Goal: Information Seeking & Learning: Learn about a topic

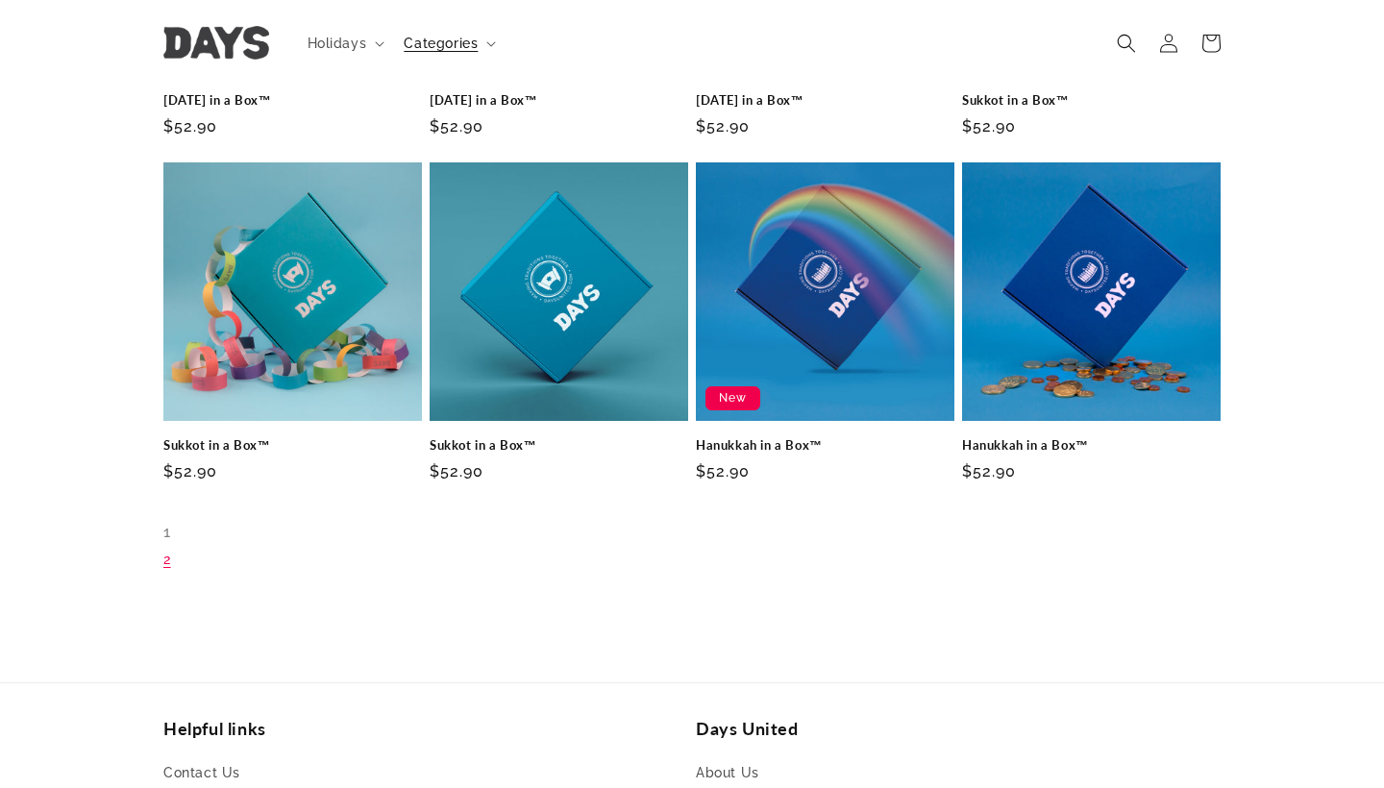
scroll to position [1183, 0]
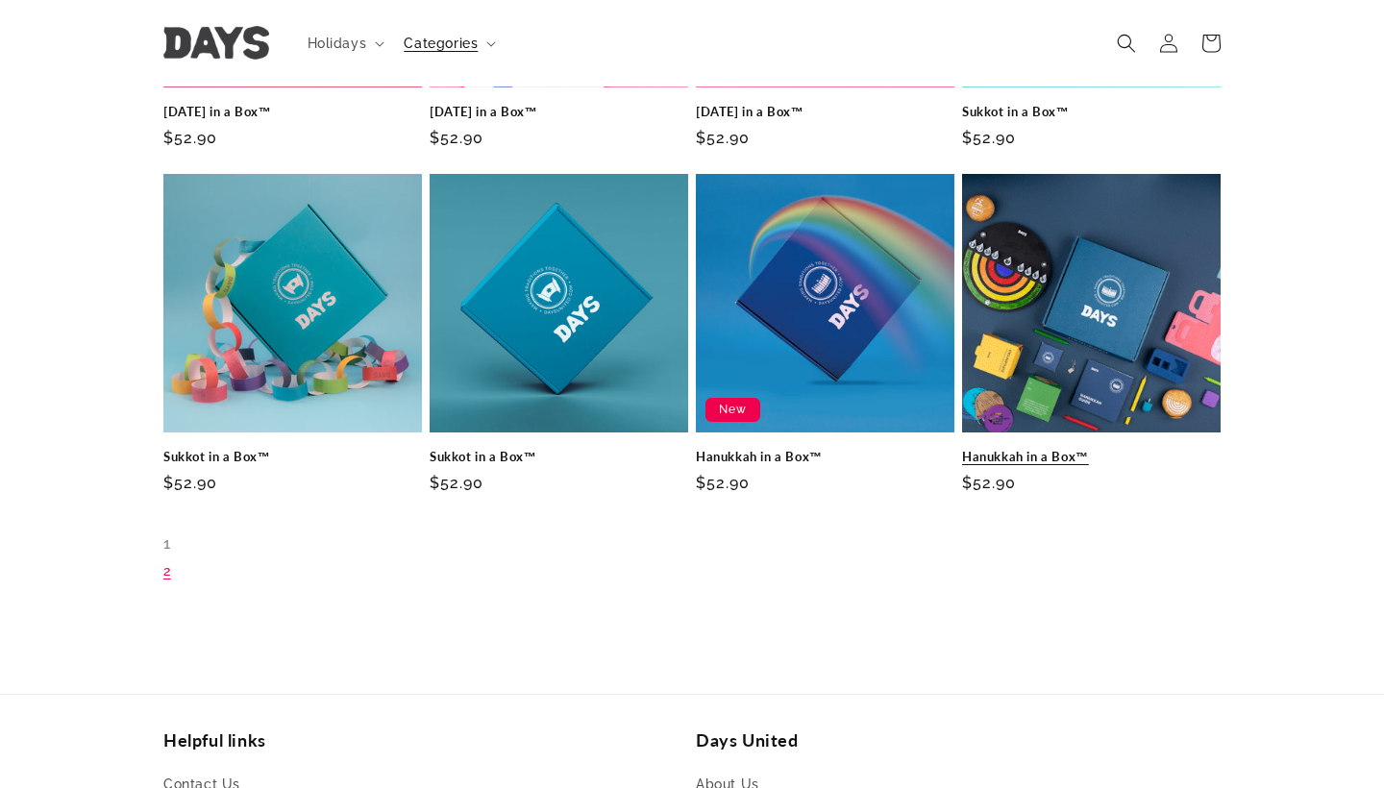
click at [993, 457] on link "Hanukkah in a Box™" at bounding box center [1091, 457] width 259 height 16
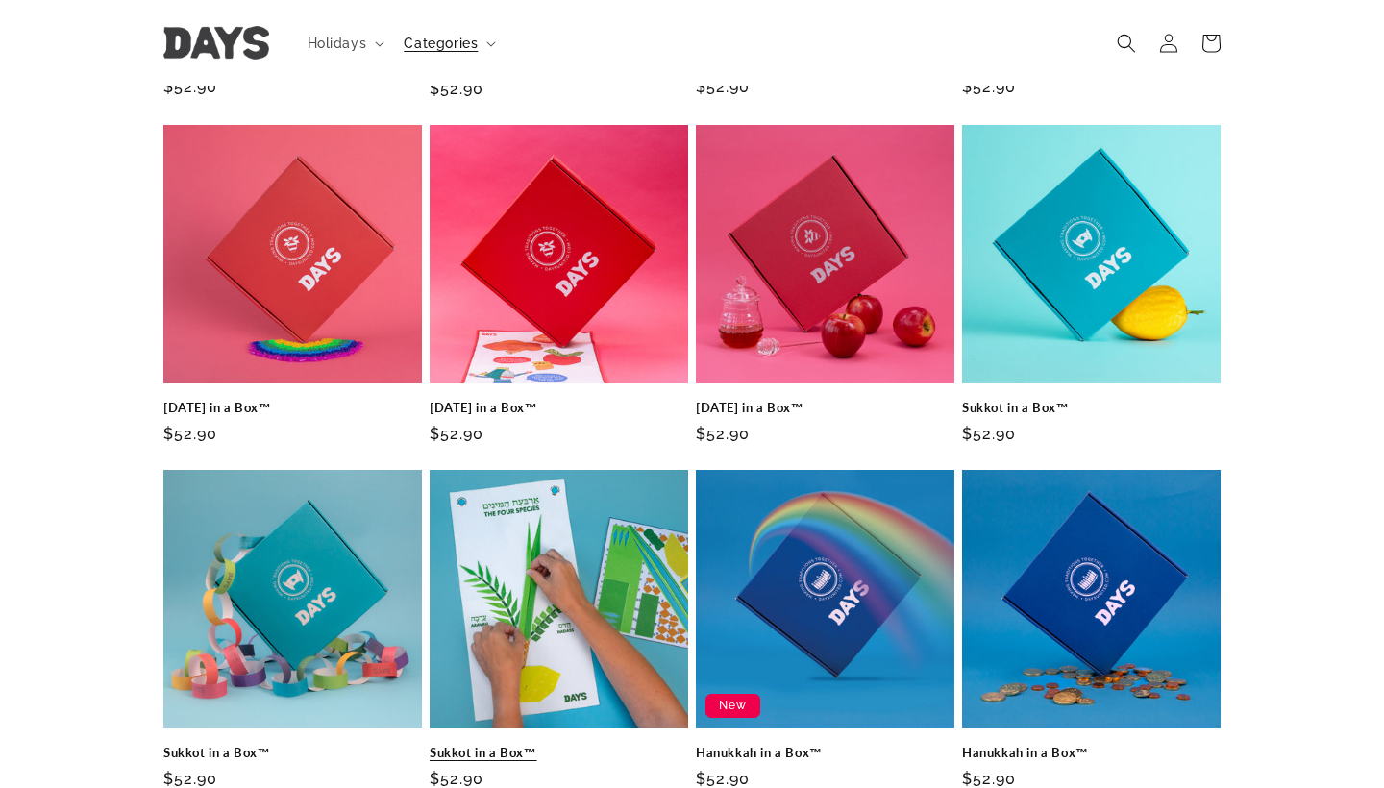
scroll to position [873, 0]
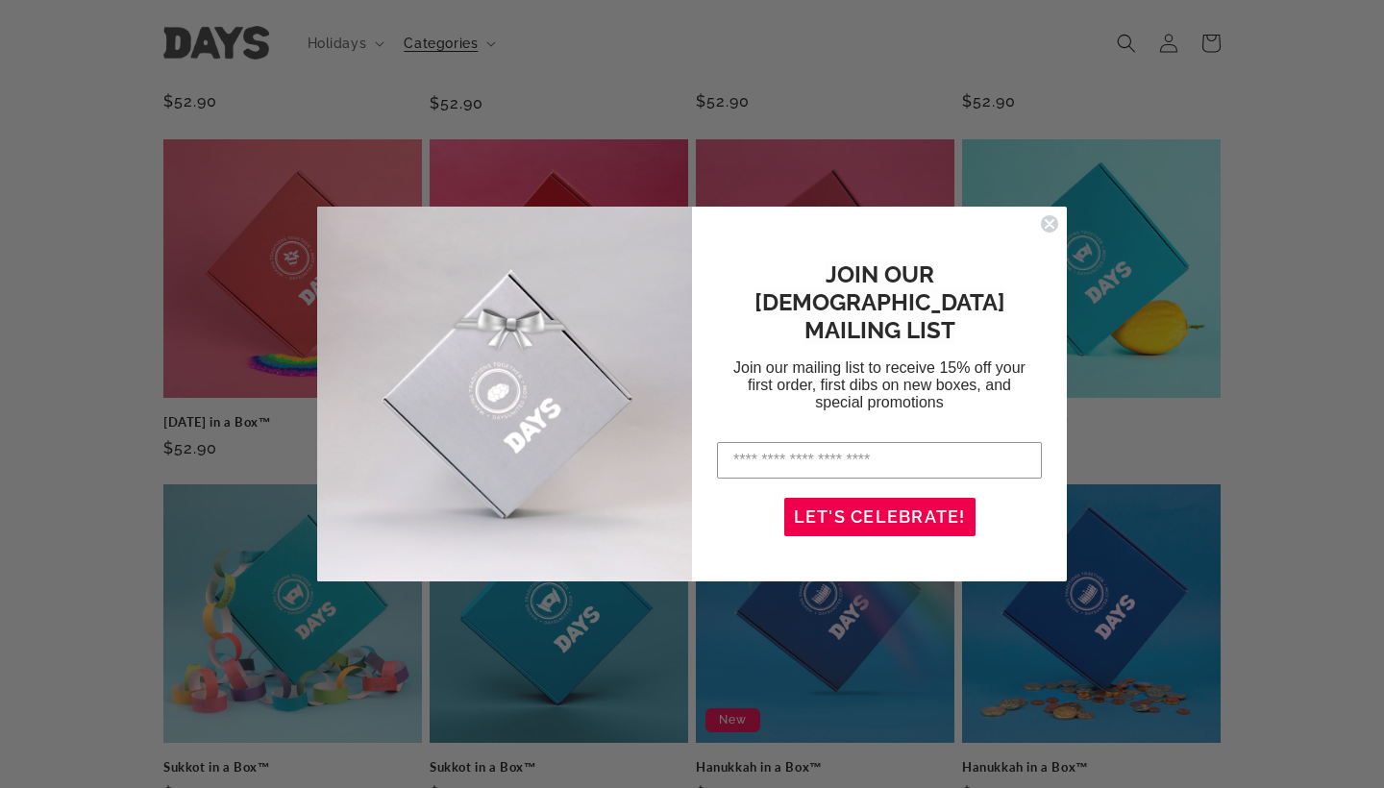
click at [1051, 229] on circle "Close dialog" at bounding box center [1050, 224] width 18 height 18
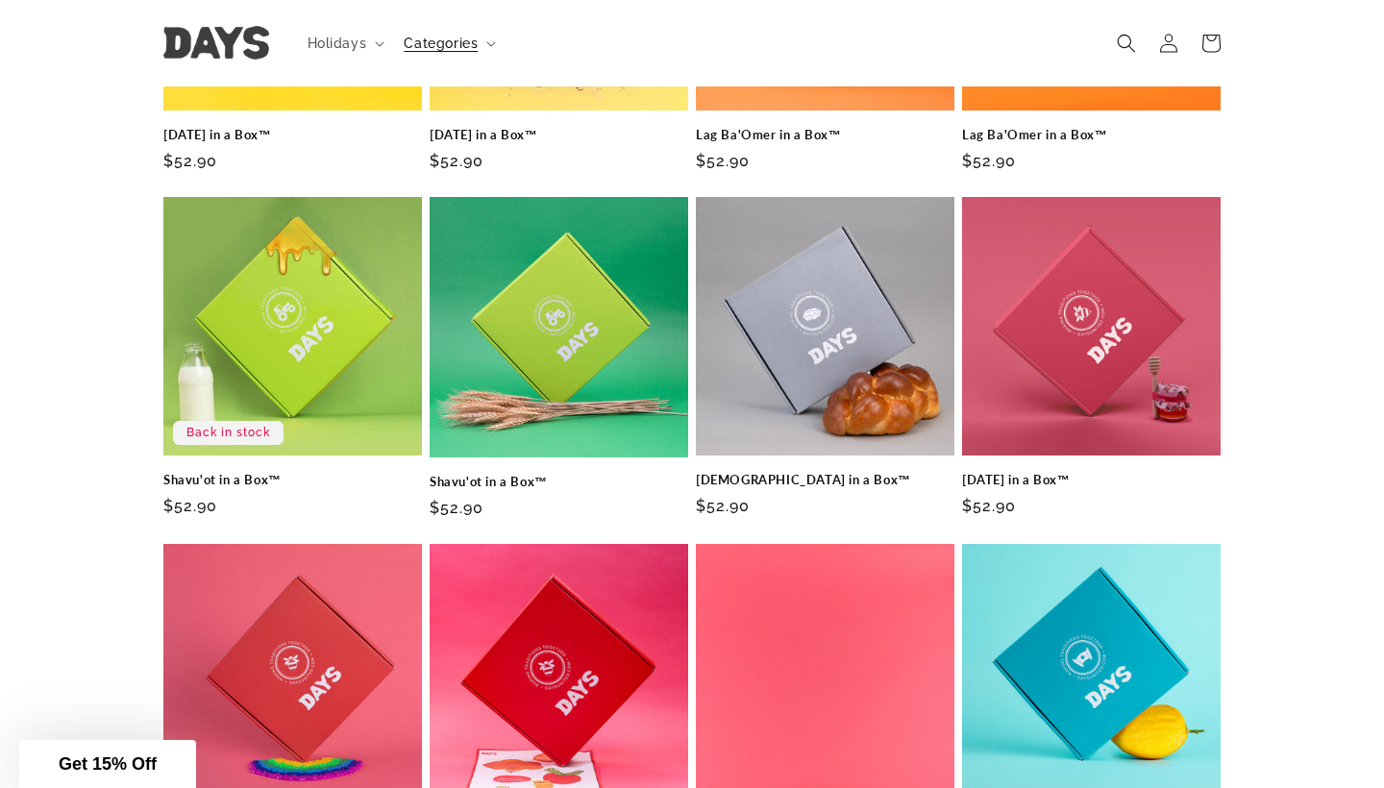
scroll to position [403, 0]
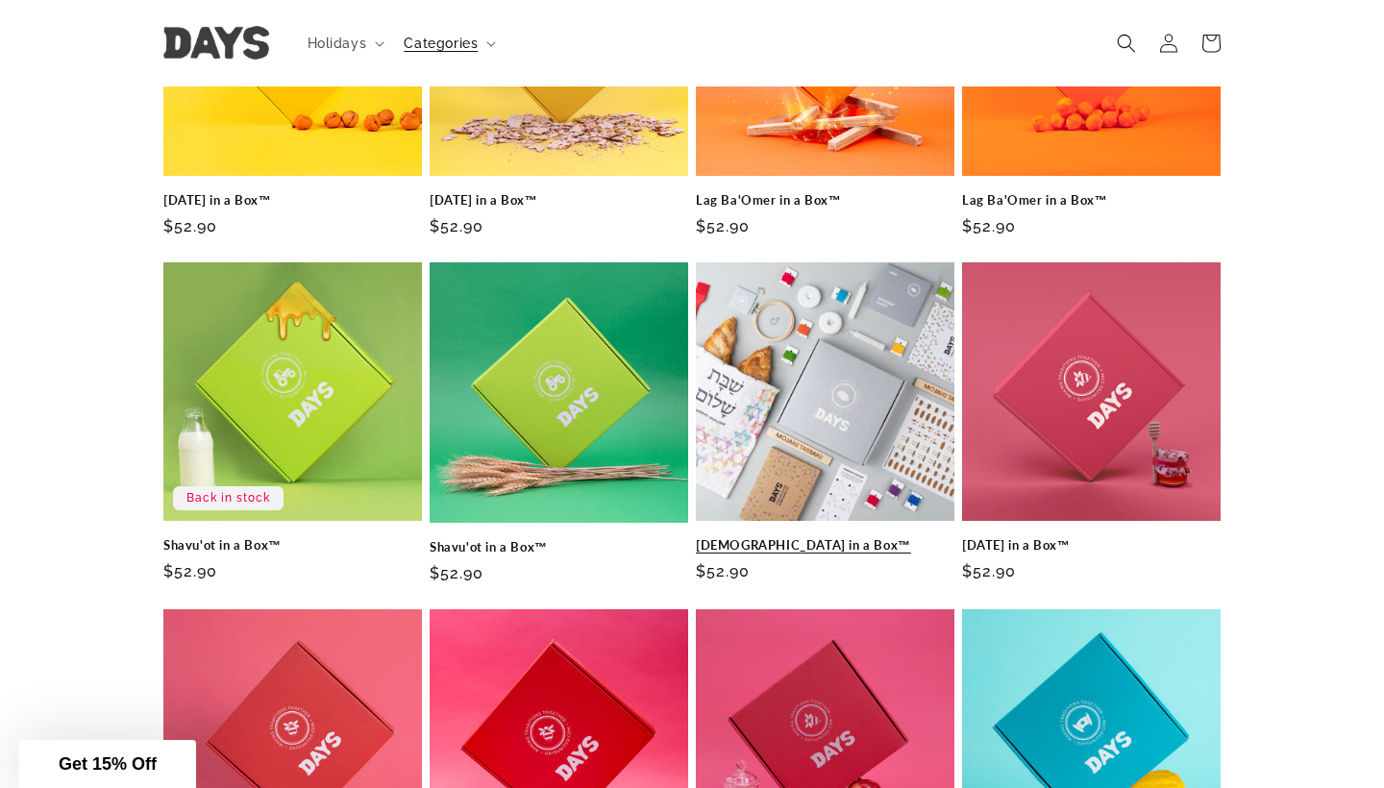
click at [780, 539] on link "Shabbat in a Box™" at bounding box center [825, 545] width 259 height 16
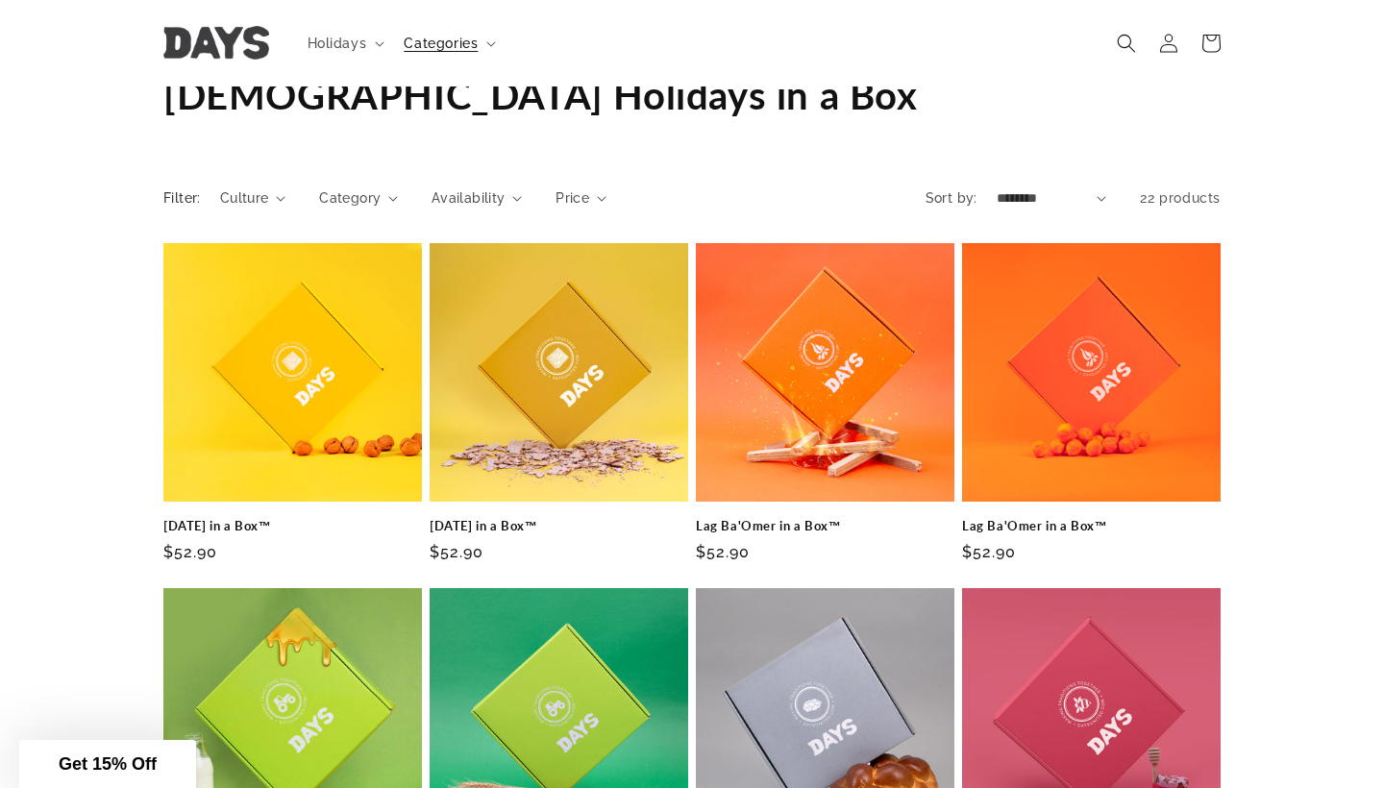
scroll to position [74, 0]
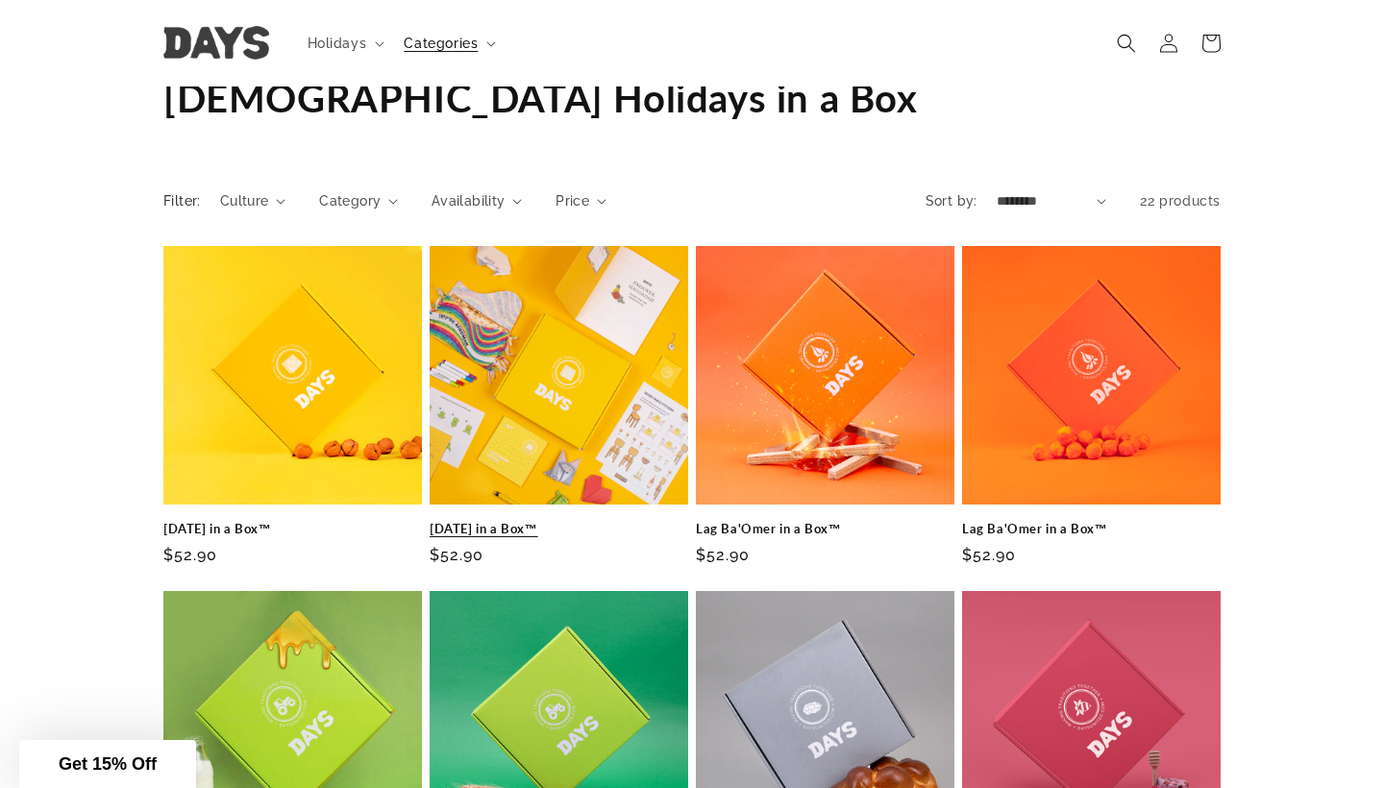
click at [541, 521] on link "Passover in a Box™" at bounding box center [559, 529] width 259 height 16
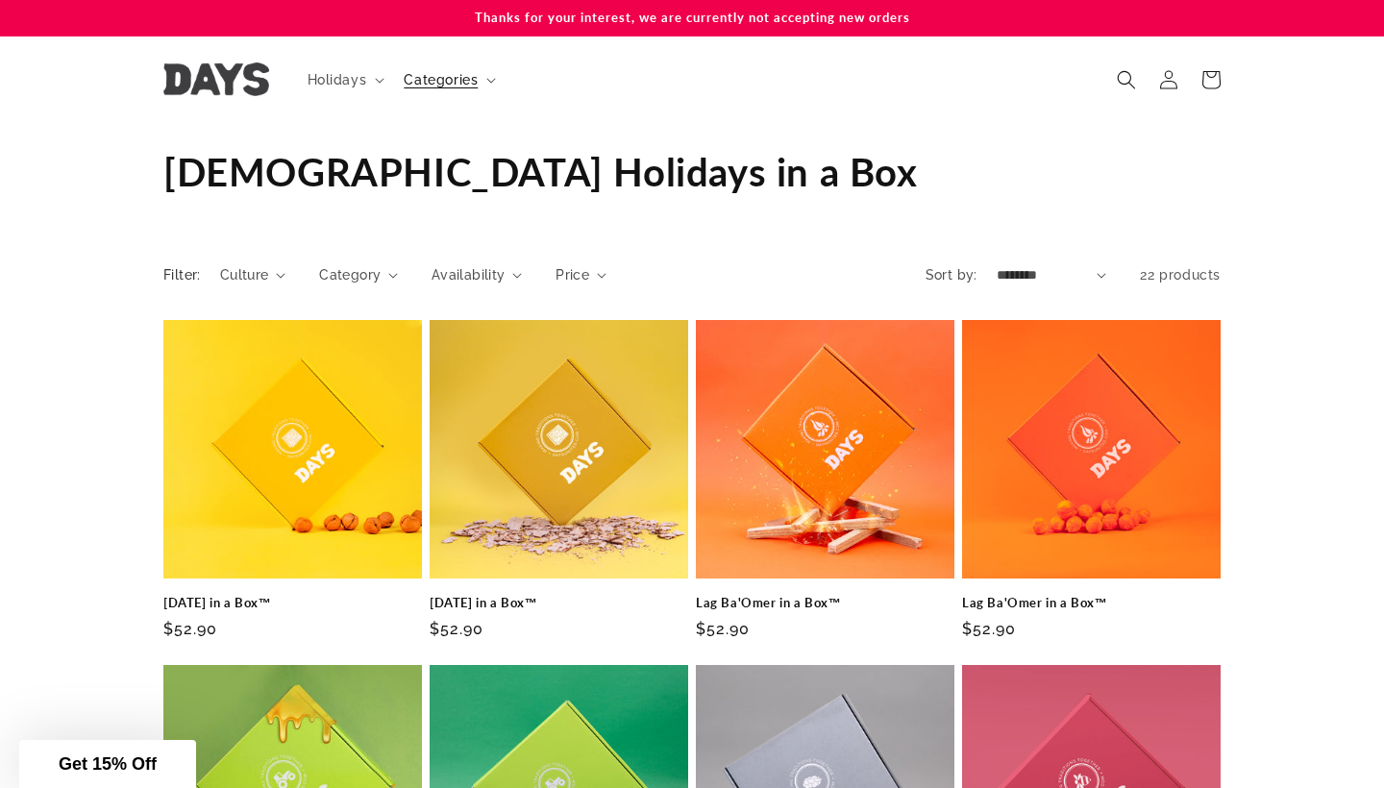
scroll to position [0, 0]
click at [180, 74] on img at bounding box center [216, 79] width 106 height 34
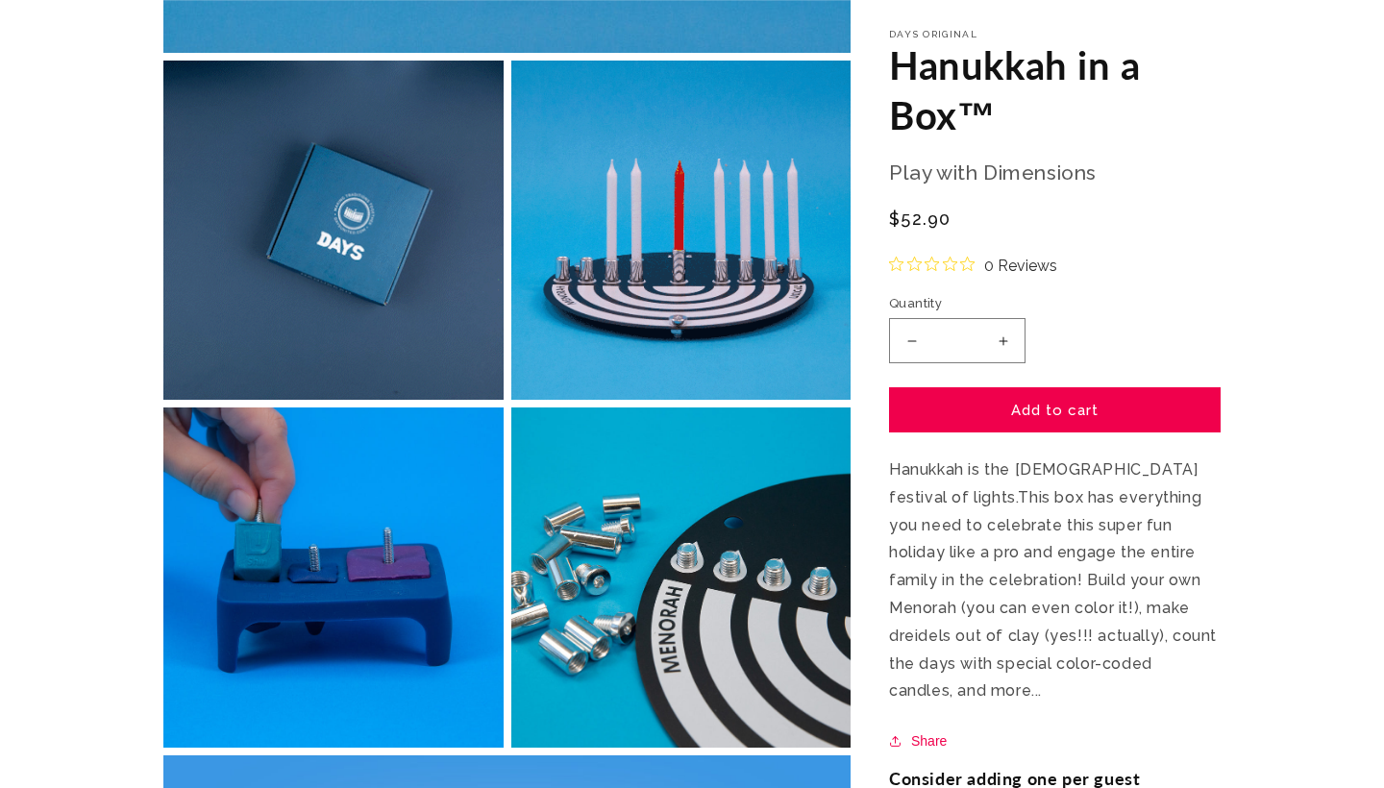
scroll to position [854, 0]
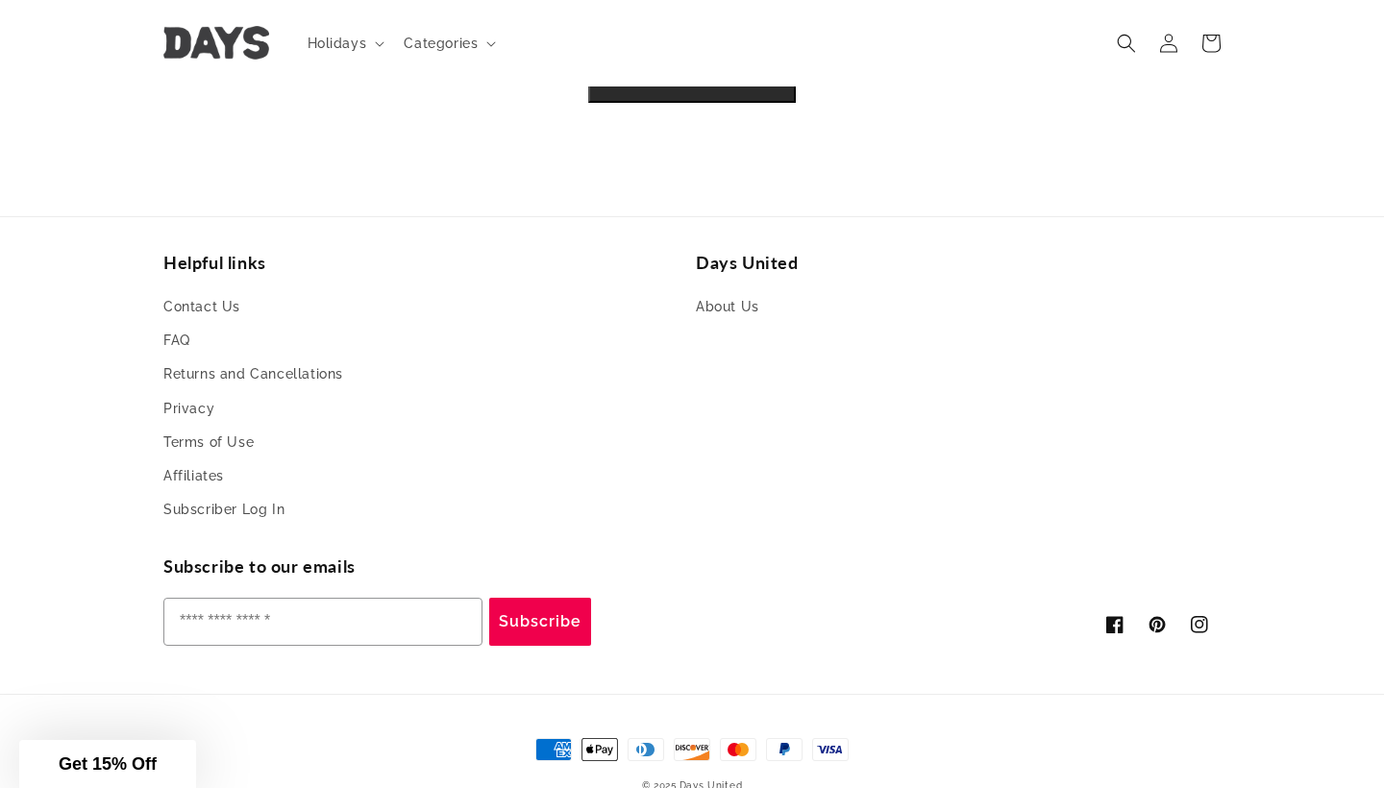
scroll to position [5434, 0]
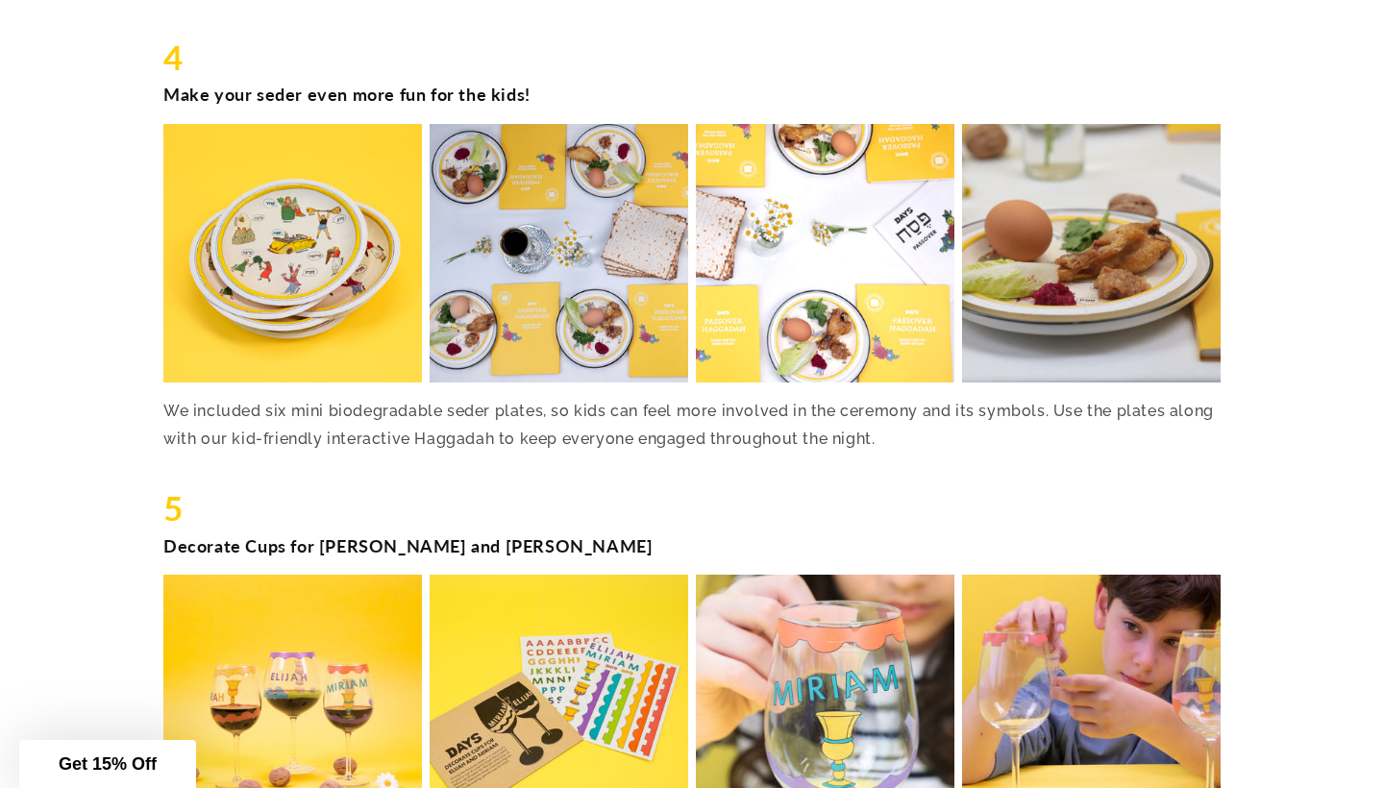
scroll to position [3170, 0]
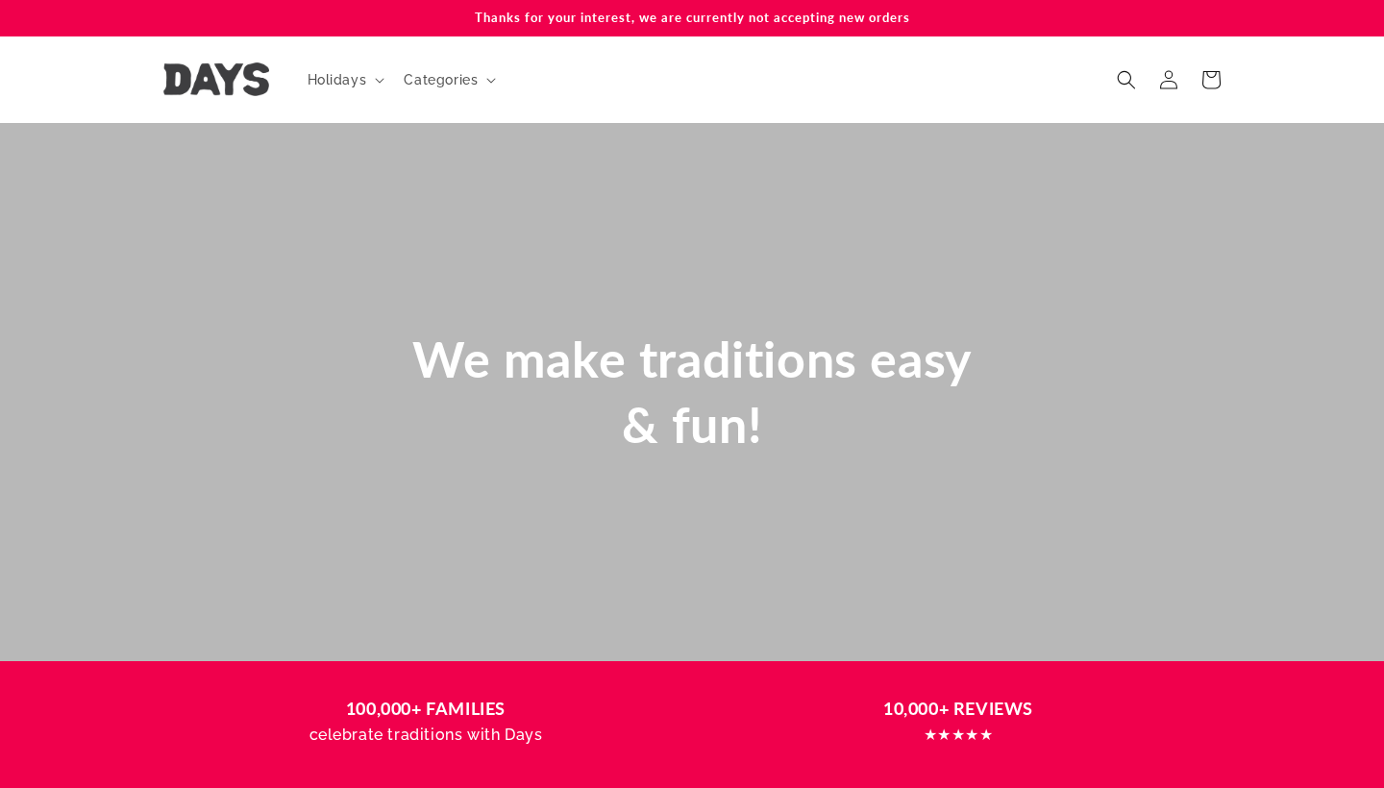
click at [214, 91] on img at bounding box center [216, 79] width 106 height 34
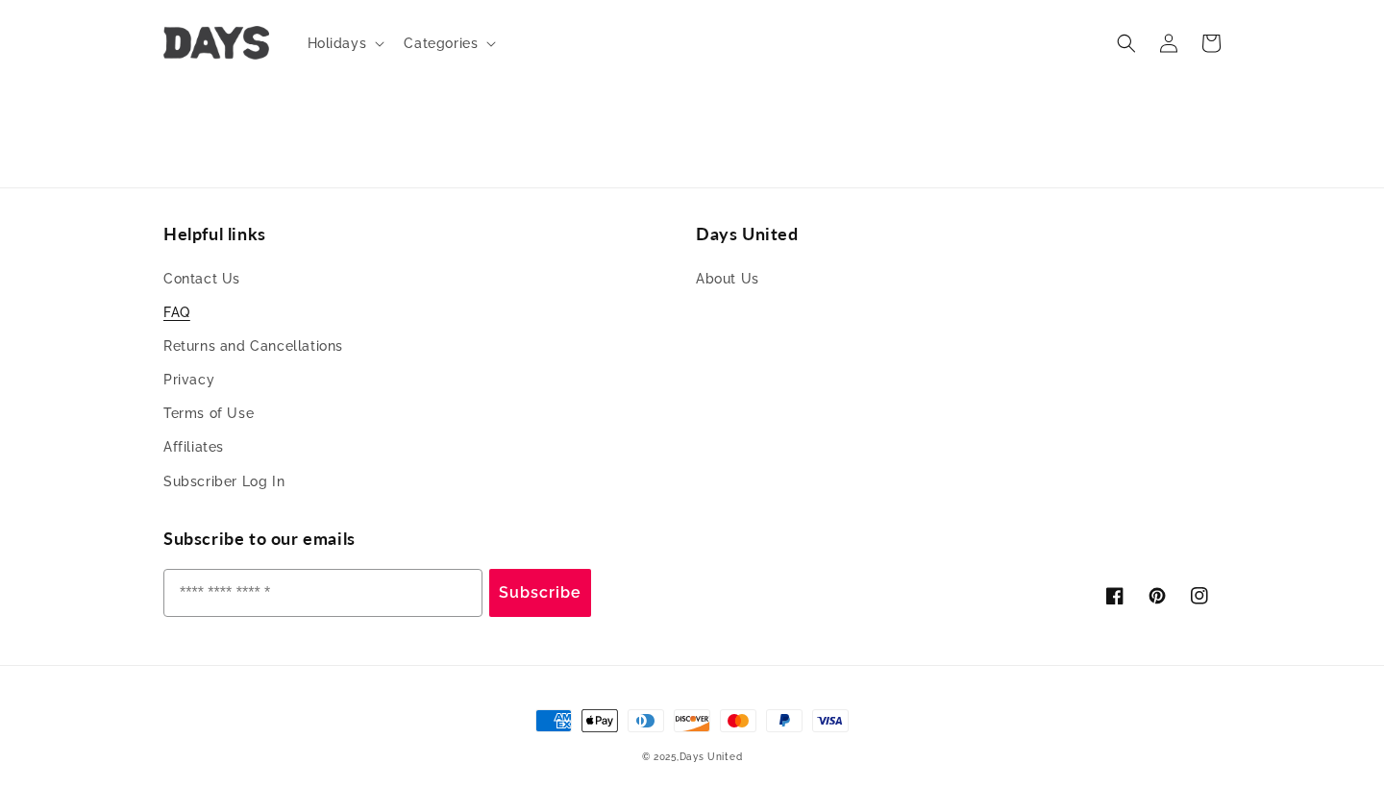
click at [167, 298] on link "FAQ" at bounding box center [176, 313] width 27 height 34
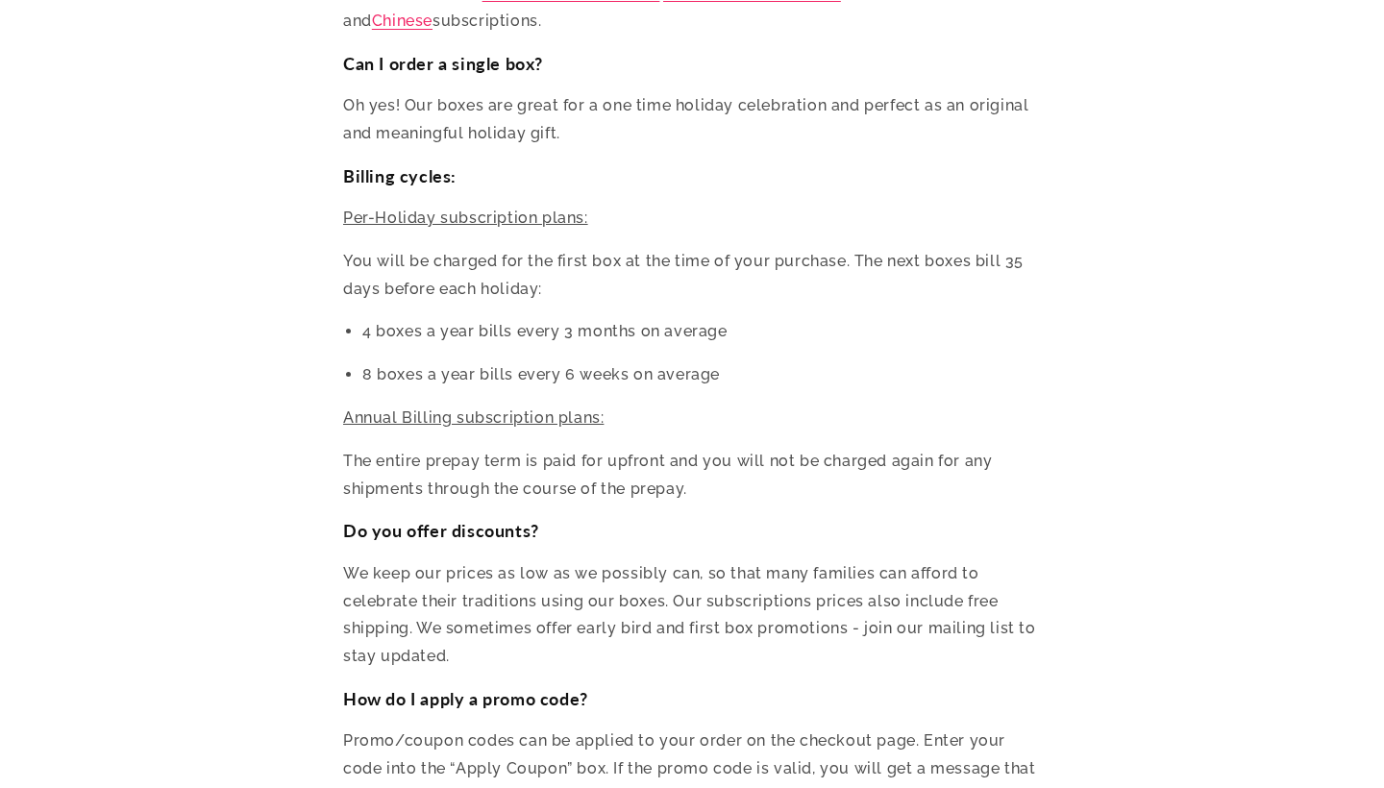
scroll to position [2171, 0]
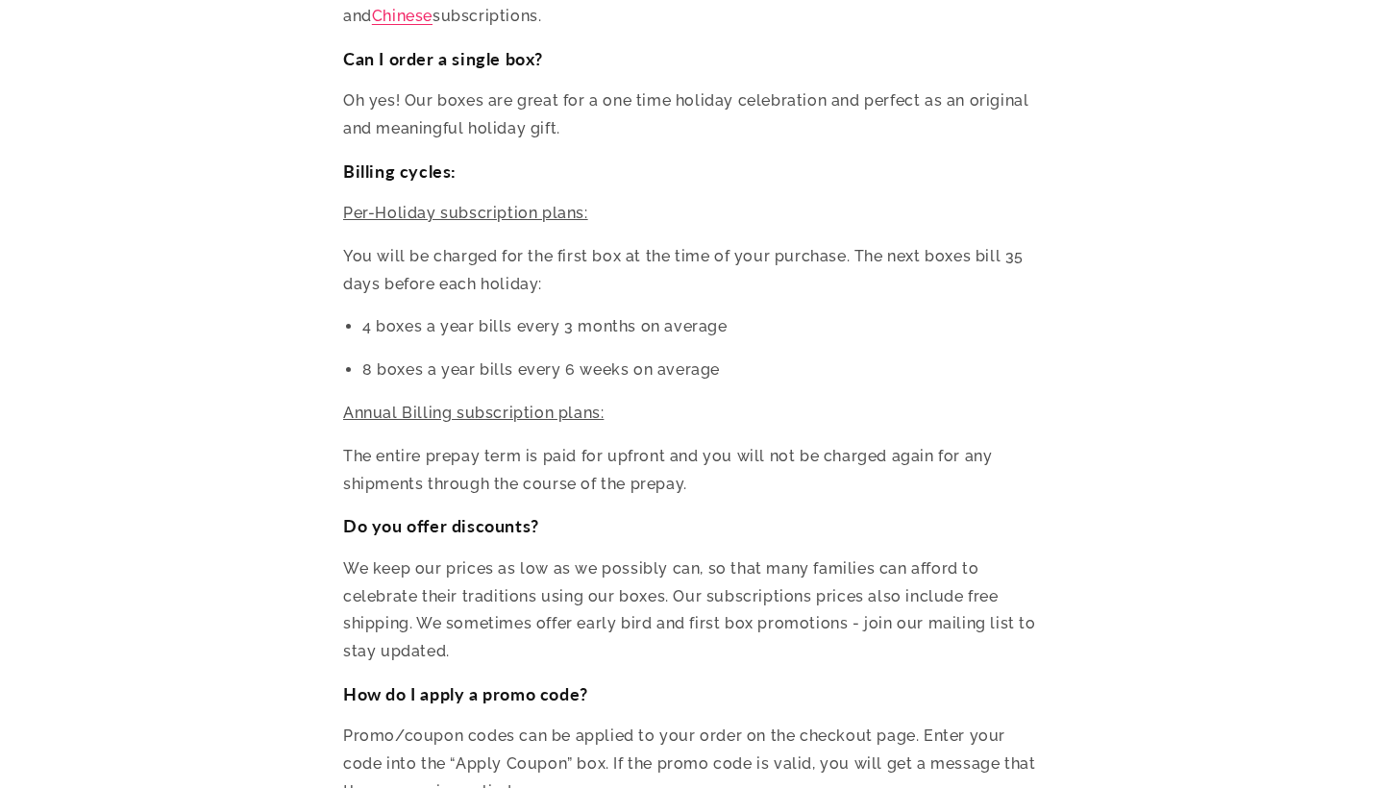
click at [362, 204] on span "Per-Holiday subscription plans:" at bounding box center [465, 213] width 245 height 18
click at [370, 204] on span "Per-Holiday subscription plans:" at bounding box center [465, 213] width 245 height 18
click at [386, 404] on span "Annual Billing subscription plans:" at bounding box center [473, 413] width 261 height 18
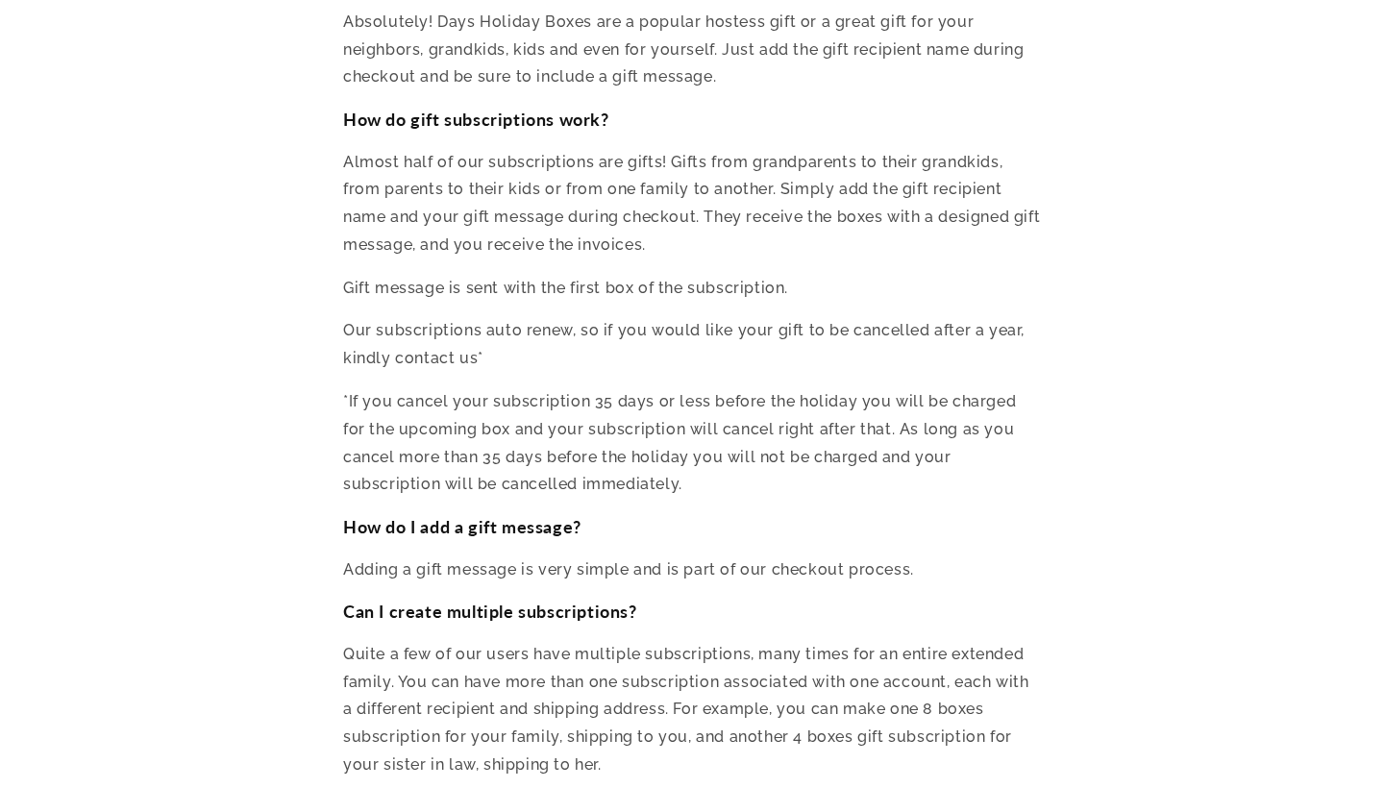
scroll to position [5865, 0]
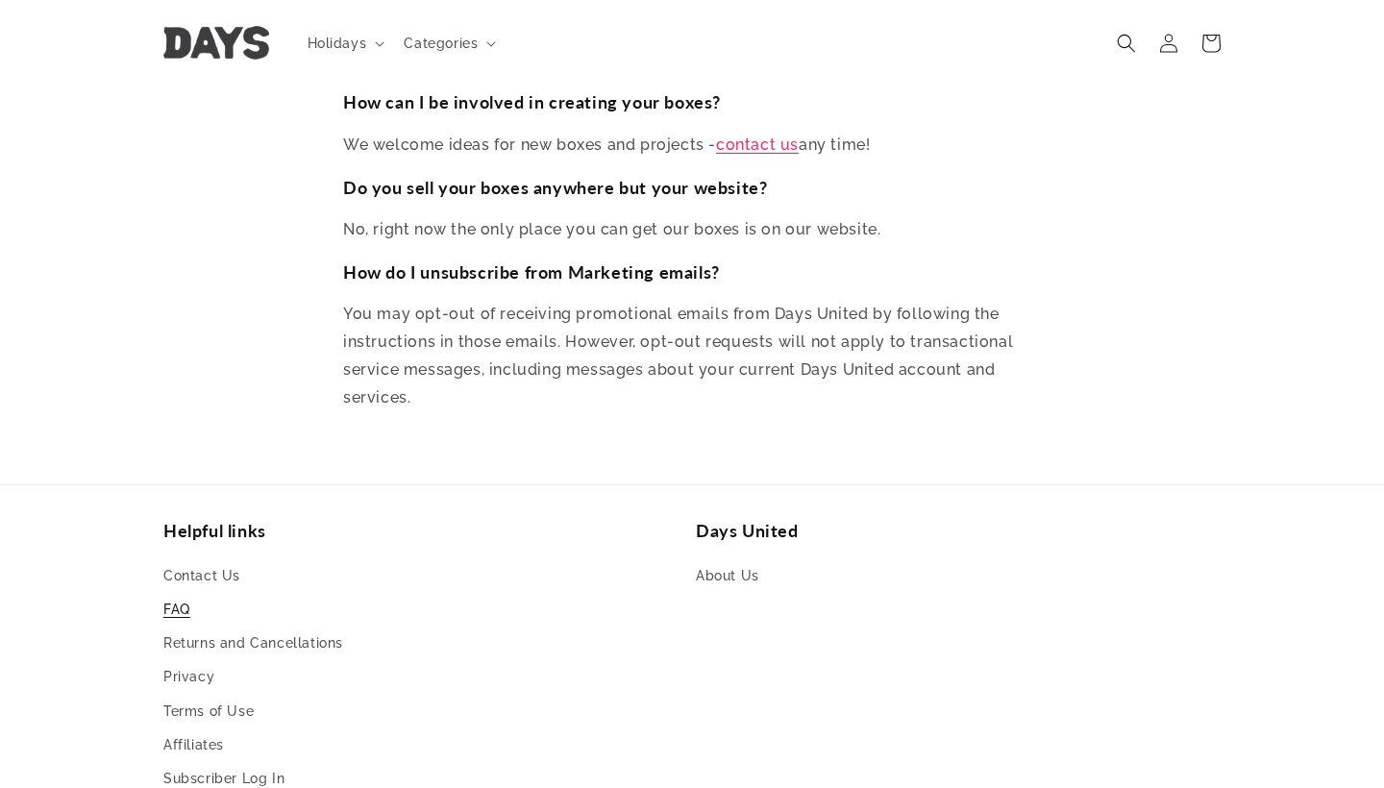
scroll to position [8313, 0]
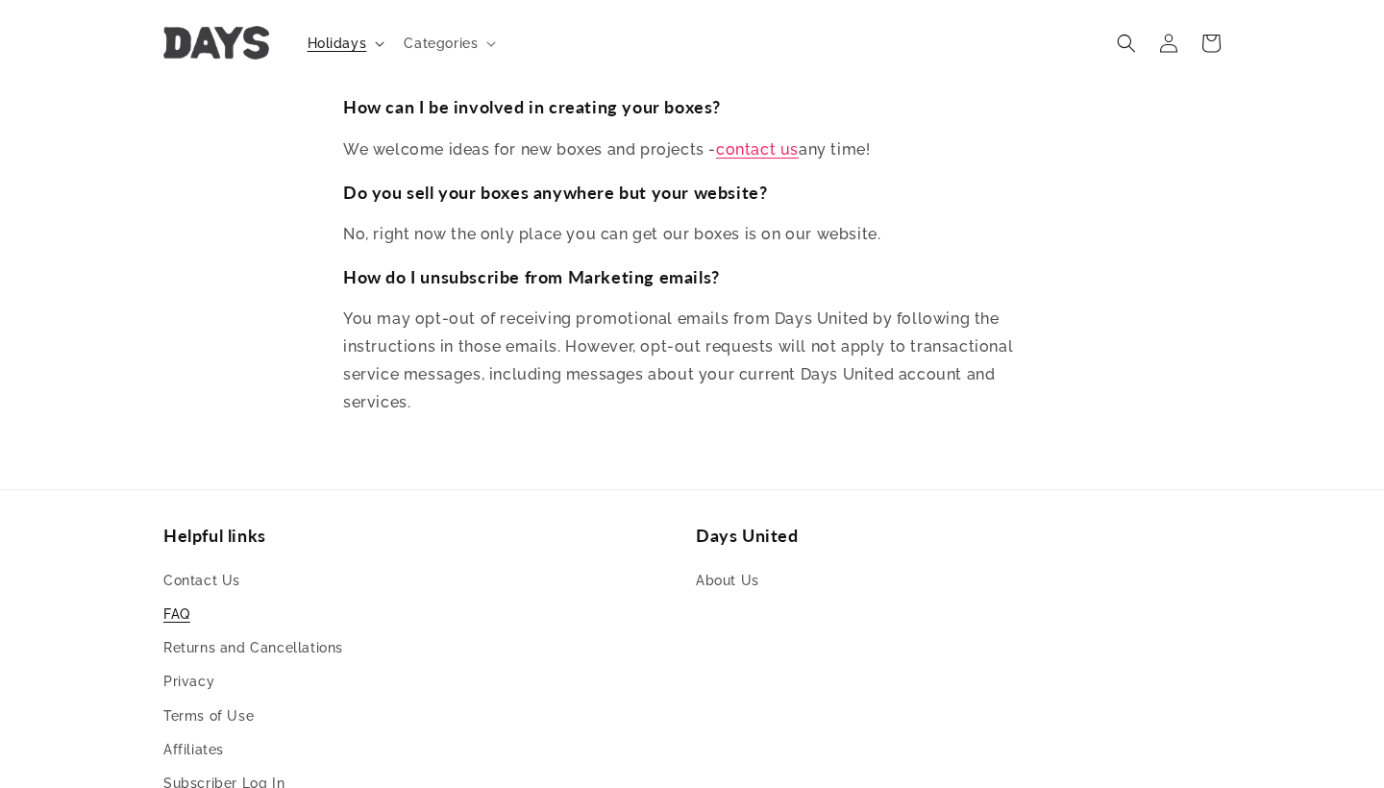
click at [348, 35] on span "Holidays" at bounding box center [338, 43] width 60 height 17
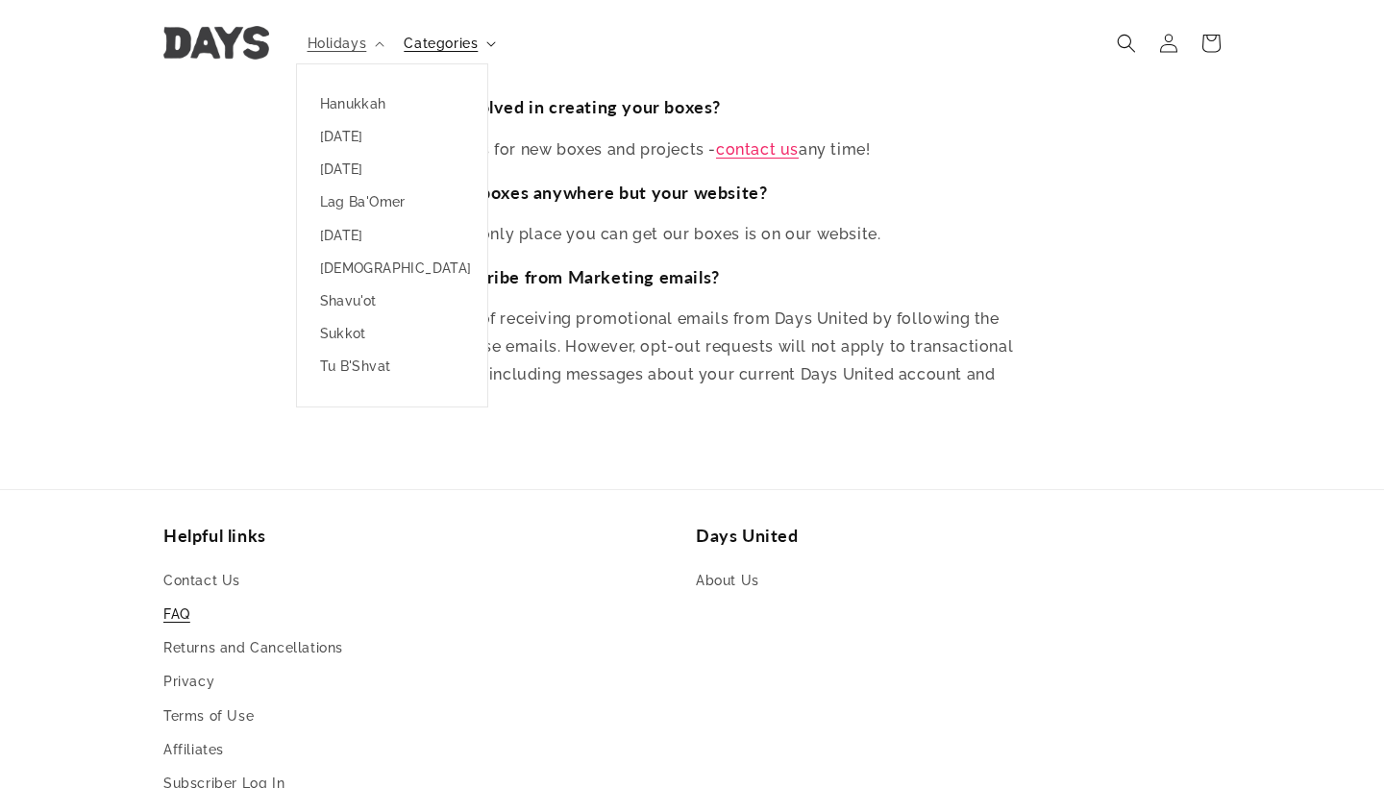
click at [411, 48] on span "Categories" at bounding box center [441, 43] width 74 height 17
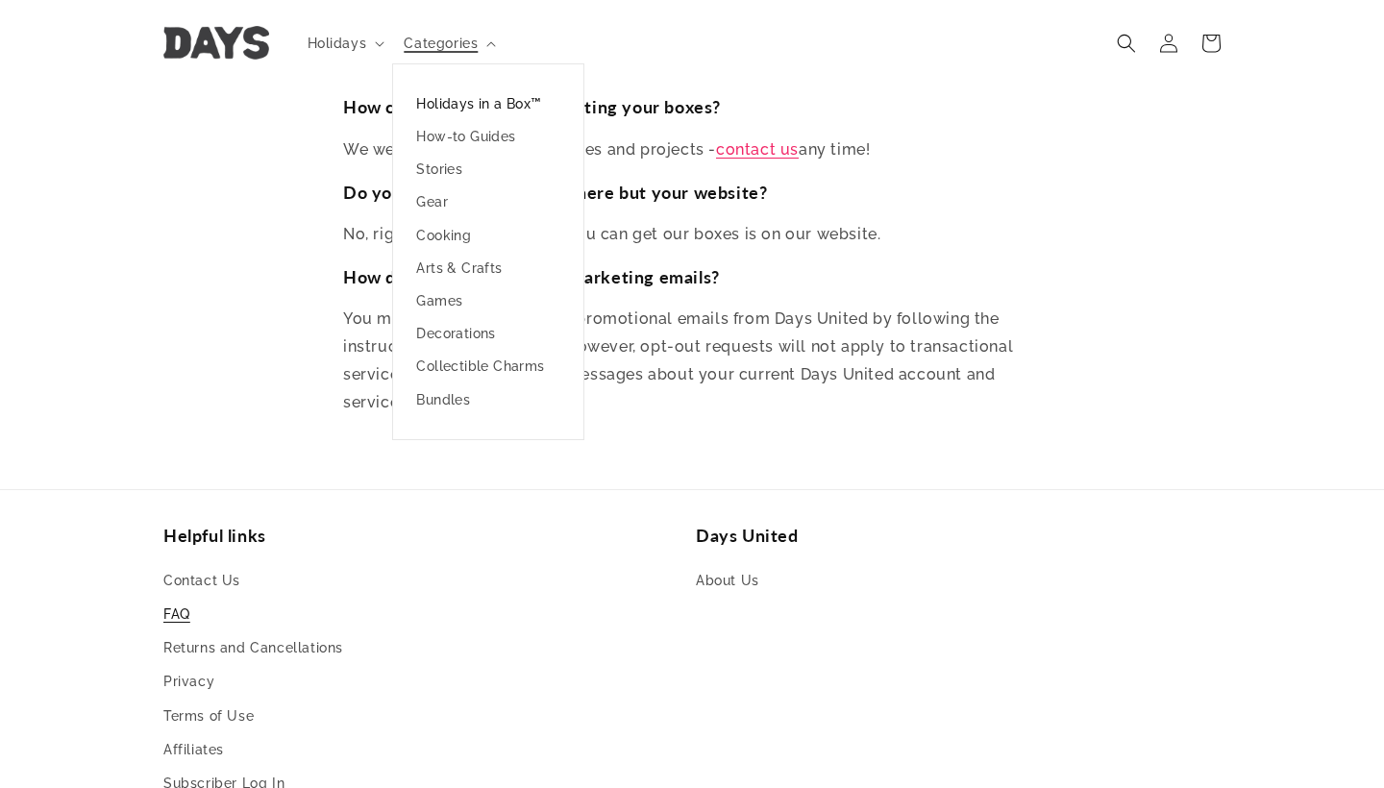
click at [437, 106] on link "Holidays in a Box™" at bounding box center [488, 103] width 190 height 33
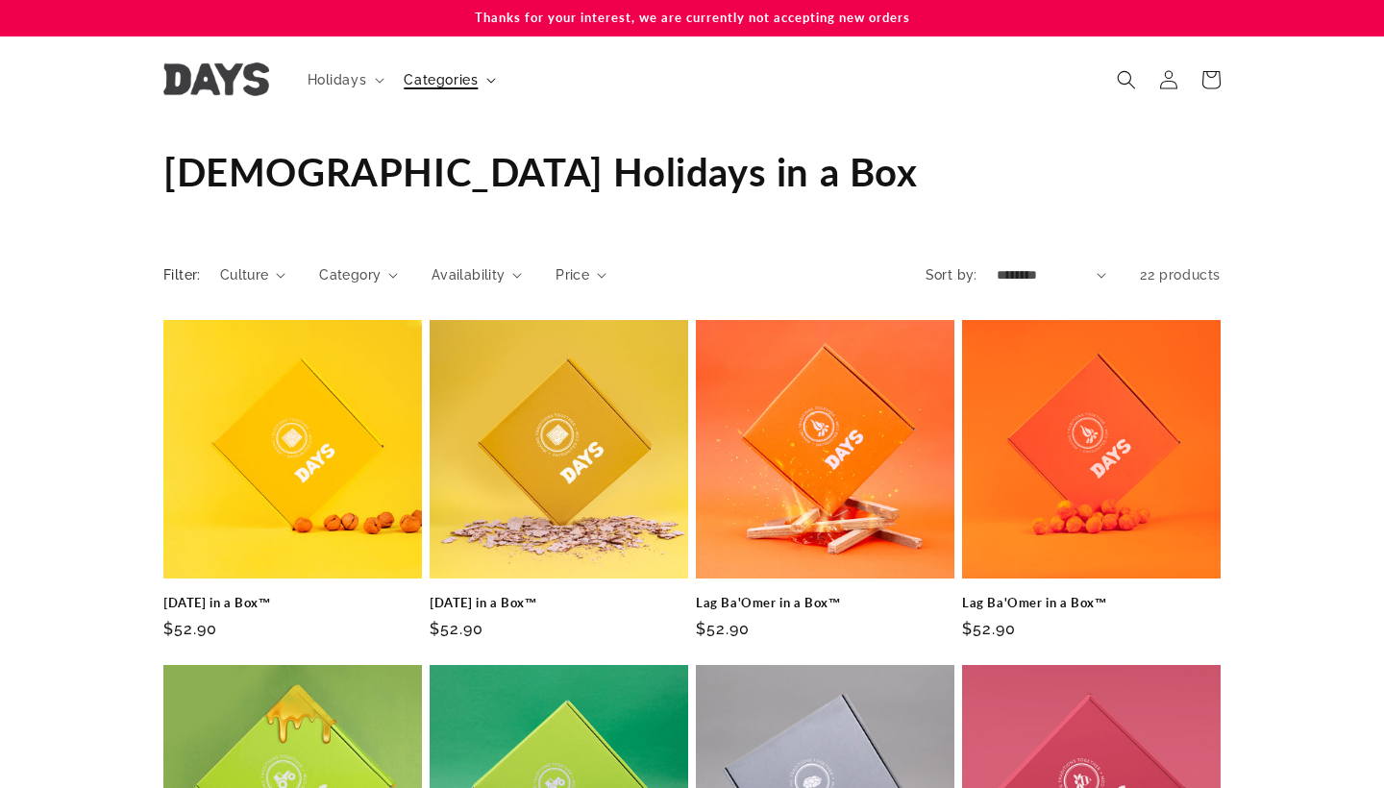
click at [488, 80] on icon at bounding box center [491, 81] width 10 height 6
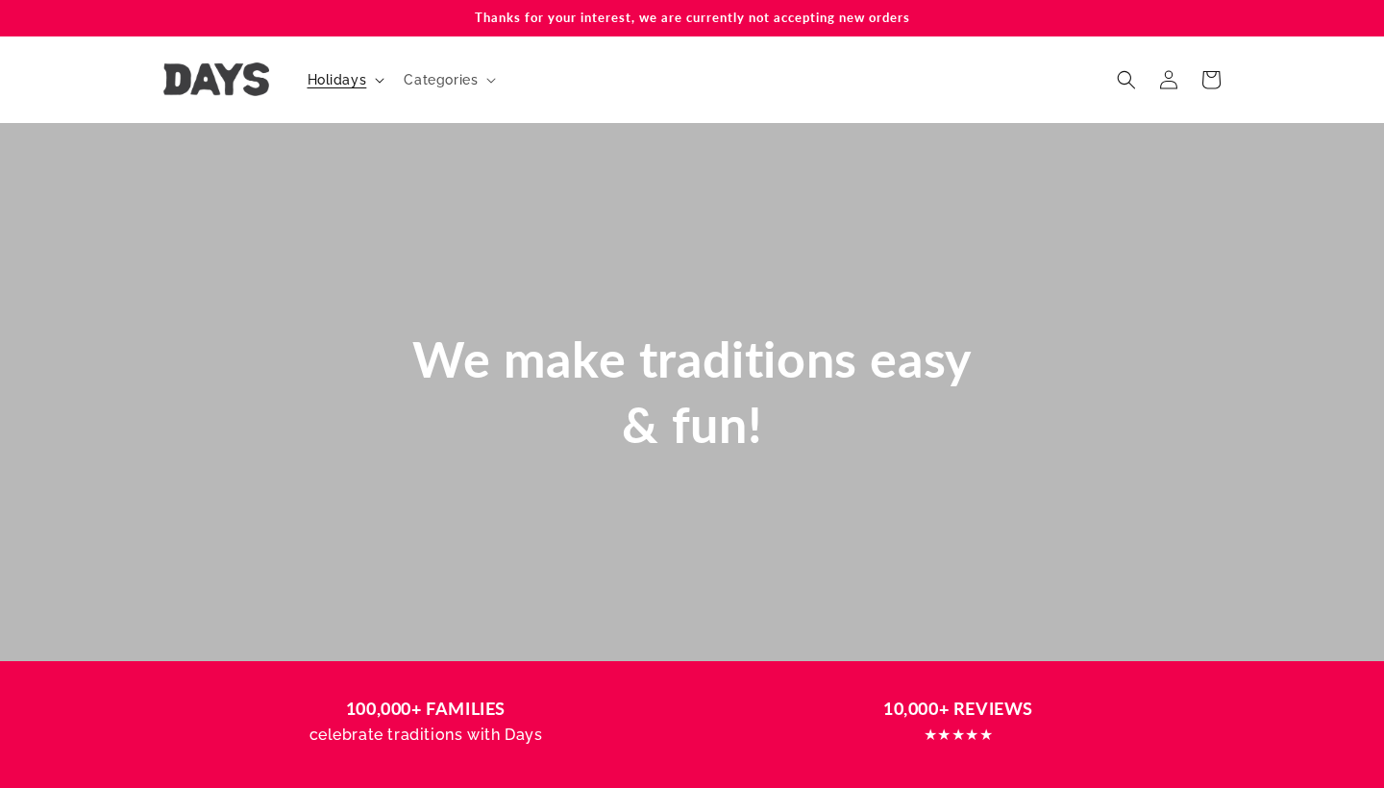
scroll to position [0, 1384]
click at [371, 86] on summary "Holidays" at bounding box center [344, 80] width 97 height 40
click at [444, 79] on span "Categories" at bounding box center [441, 79] width 74 height 17
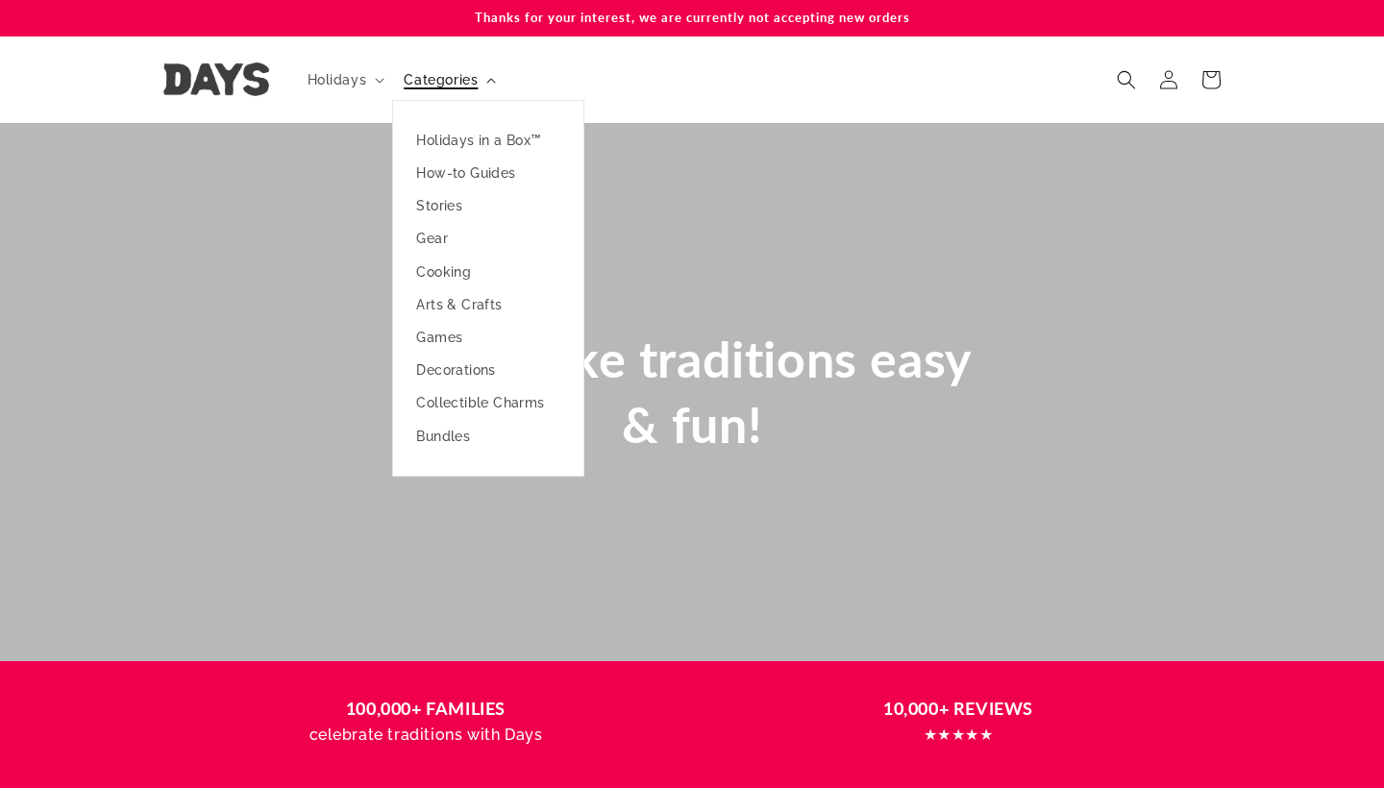
scroll to position [0, 0]
